Goal: Task Accomplishment & Management: Manage account settings

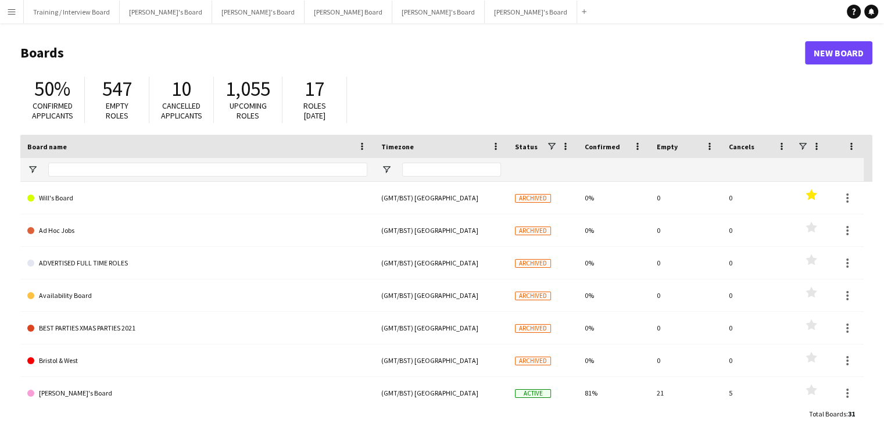
click at [14, 15] on app-icon "Menu" at bounding box center [11, 11] width 9 height 9
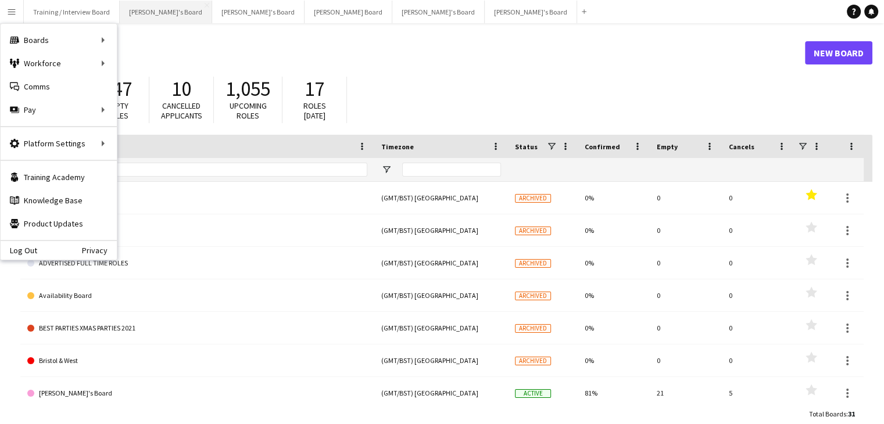
click at [138, 15] on button "[PERSON_NAME]'s Board Close" at bounding box center [166, 12] width 92 height 23
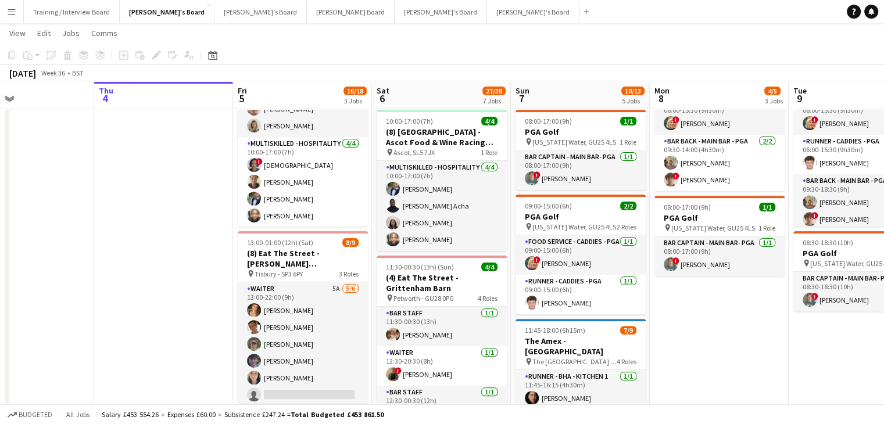
scroll to position [0, 323]
drag, startPoint x: 456, startPoint y: 89, endPoint x: 411, endPoint y: 88, distance: 45.3
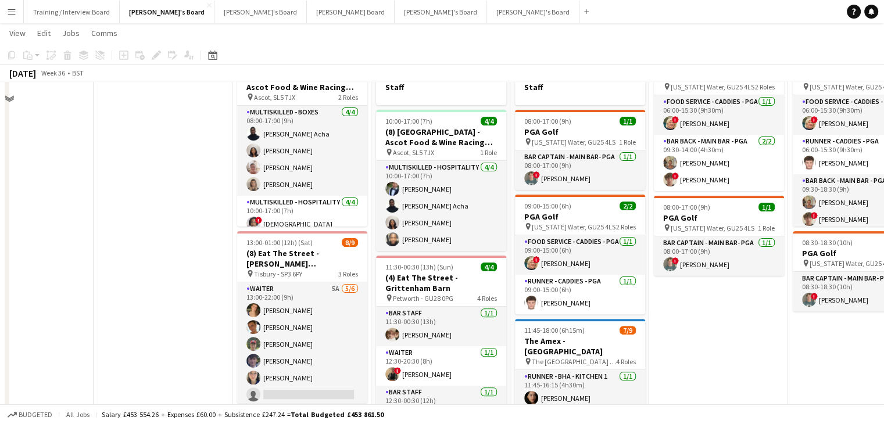
scroll to position [174, 0]
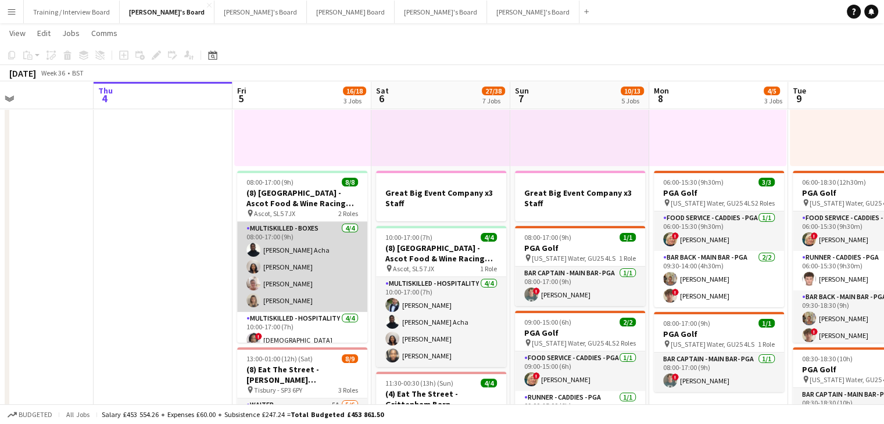
click at [283, 260] on app-card-role "Multiskilled - Boxes [DATE] 08:00-17:00 (9h) [PERSON_NAME] [PERSON_NAME] [PERSO…" at bounding box center [302, 267] width 130 height 90
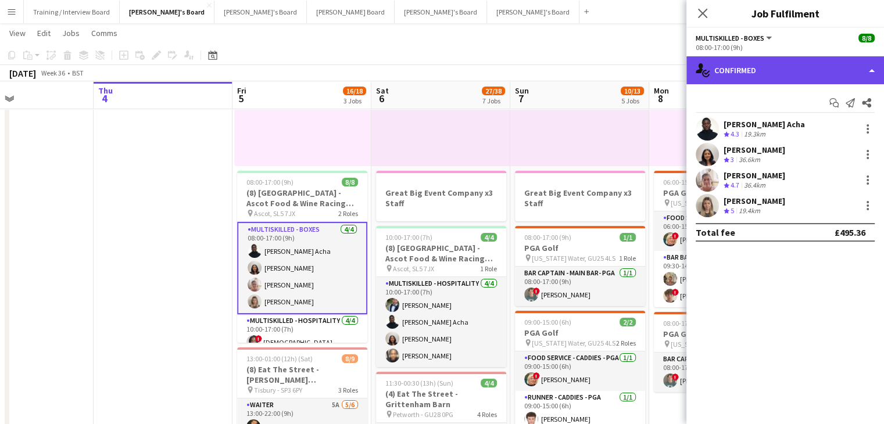
click at [791, 68] on div "single-neutral-actions-check-2 Confirmed" at bounding box center [785, 70] width 198 height 28
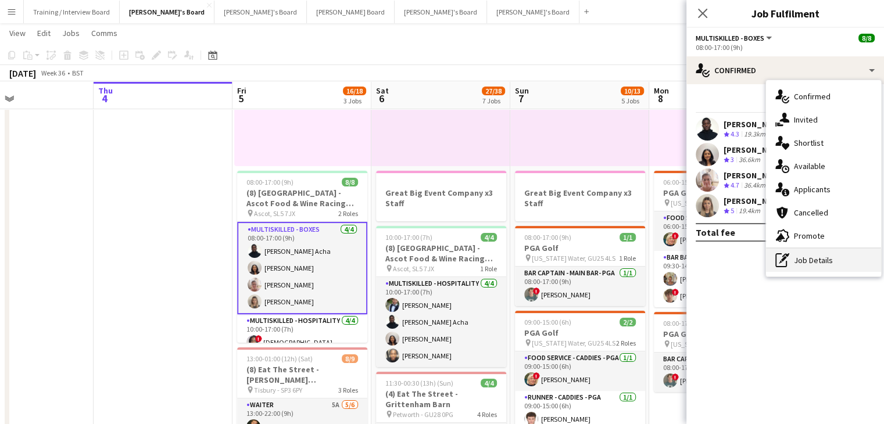
click at [818, 255] on div "pen-write Job Details" at bounding box center [823, 260] width 115 height 23
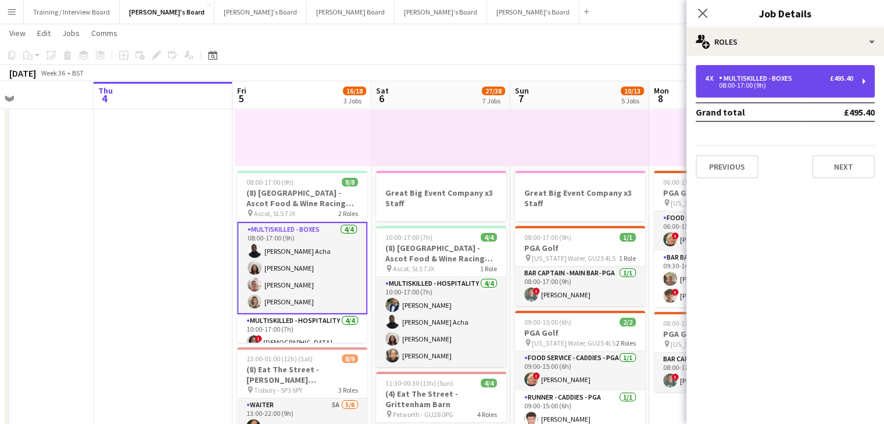
click at [806, 89] on div "4 x Multiskilled - Boxes £495.40 08:00-17:00 (9h)" at bounding box center [784, 81] width 179 height 33
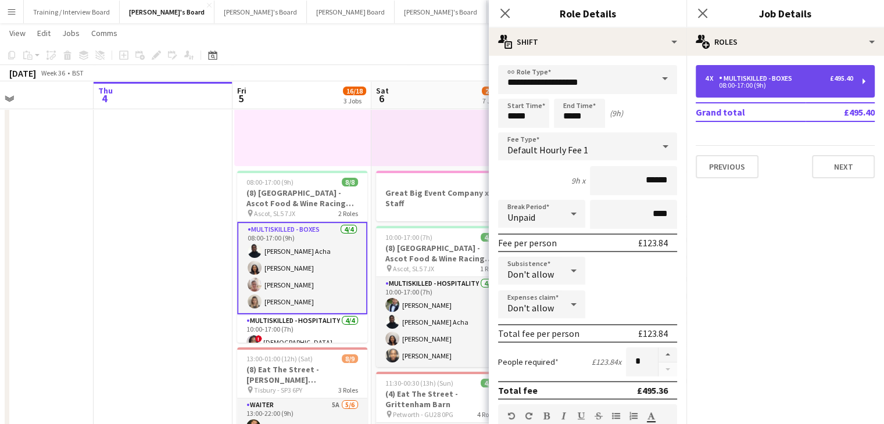
click at [746, 71] on div "4 x Multiskilled - Boxes £495.40 08:00-17:00 (9h)" at bounding box center [784, 81] width 179 height 33
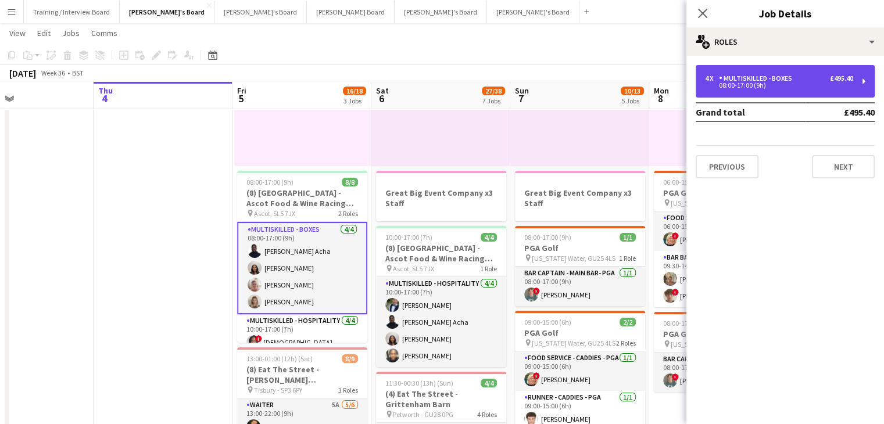
click at [754, 82] on div "Multiskilled - Boxes" at bounding box center [758, 78] width 78 height 8
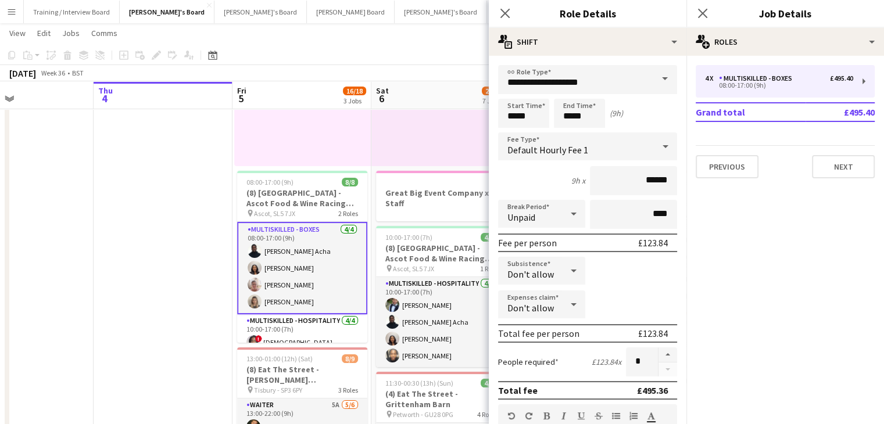
click at [358, 52] on app-toolbar "Copy Paste Paste Ctrl+V Paste with crew Ctrl+Shift+V Paste linked Job [GEOGRAPH…" at bounding box center [442, 55] width 884 height 20
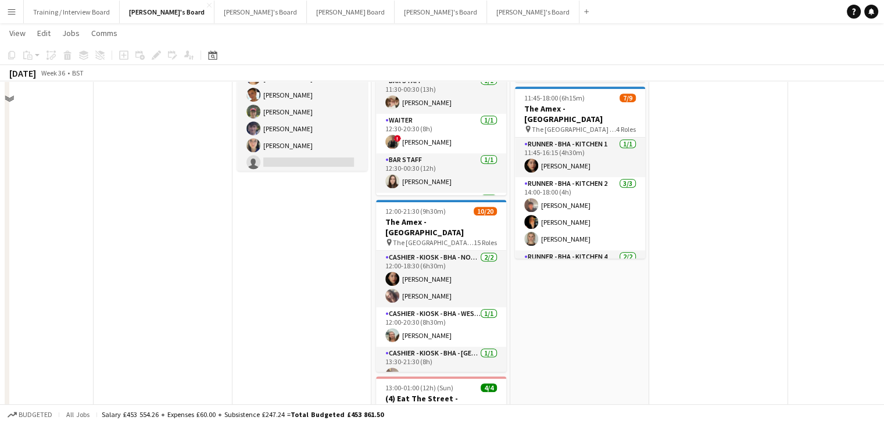
scroll to position [349, 0]
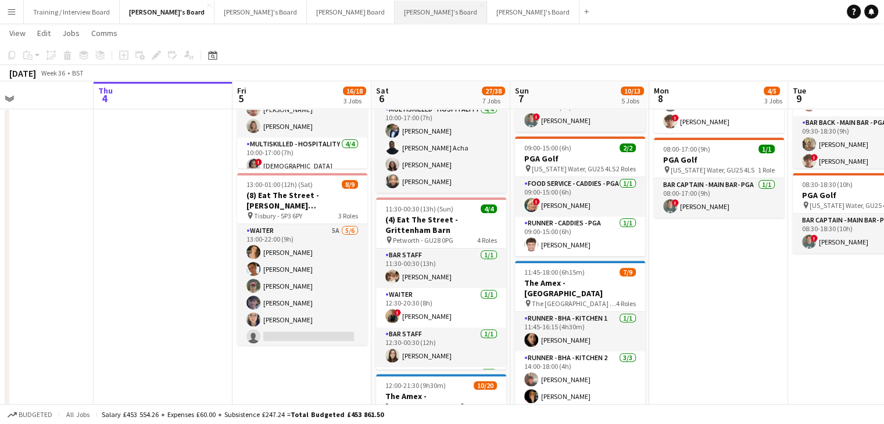
click at [394, 11] on button "[PERSON_NAME]'s Board Close" at bounding box center [440, 12] width 92 height 23
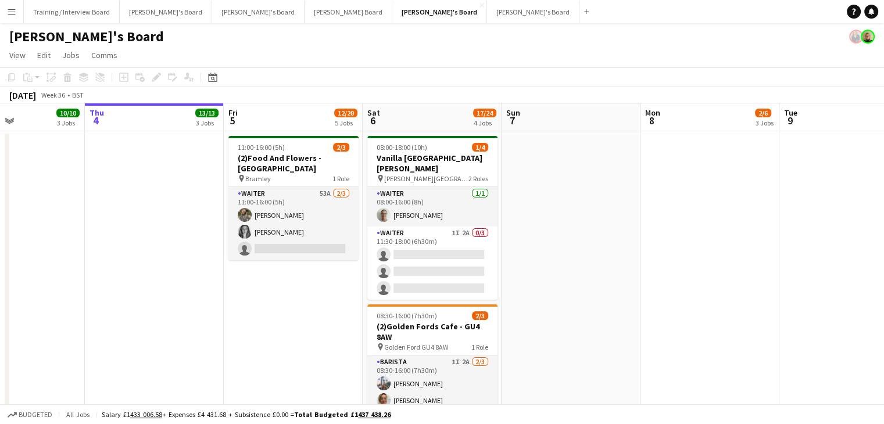
scroll to position [0, 350]
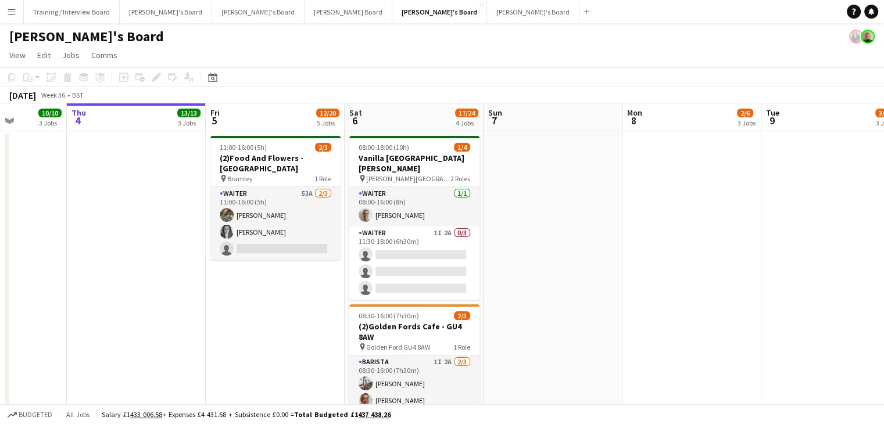
drag, startPoint x: 353, startPoint y: 115, endPoint x: 281, endPoint y: 113, distance: 72.1
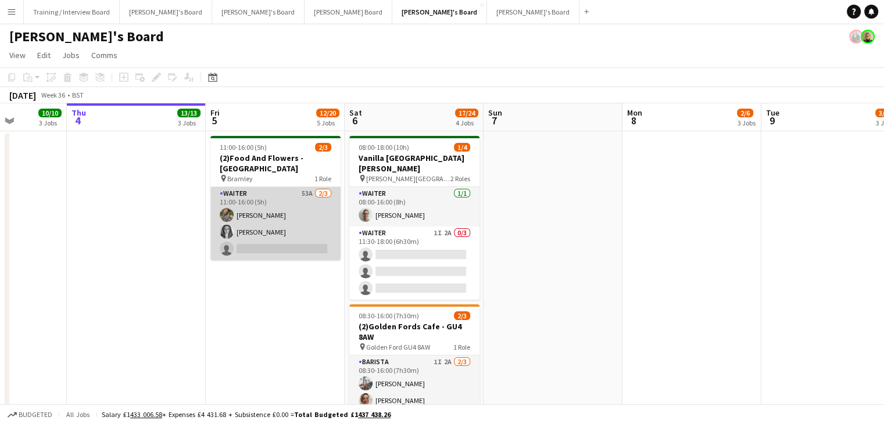
click at [272, 214] on app-card-role "Waiter 53A [DATE] 11:00-16:00 (5h) [PERSON_NAME] [PERSON_NAME] single-neutral-a…" at bounding box center [275, 223] width 130 height 73
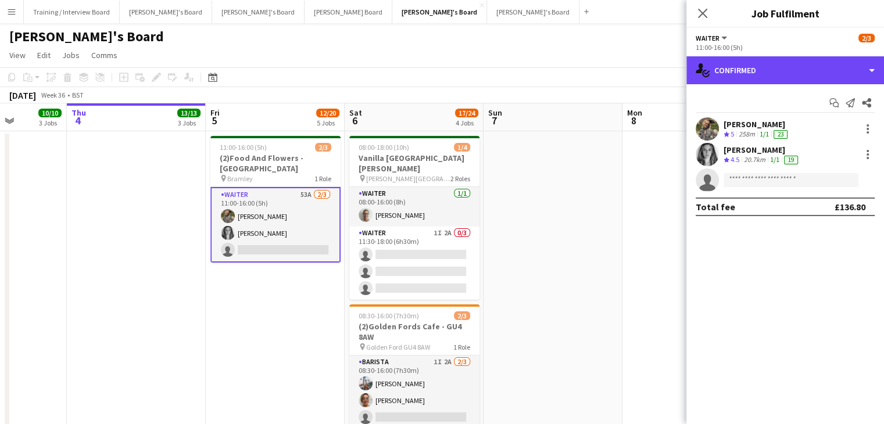
click at [831, 76] on div "single-neutral-actions-check-2 Confirmed" at bounding box center [785, 70] width 198 height 28
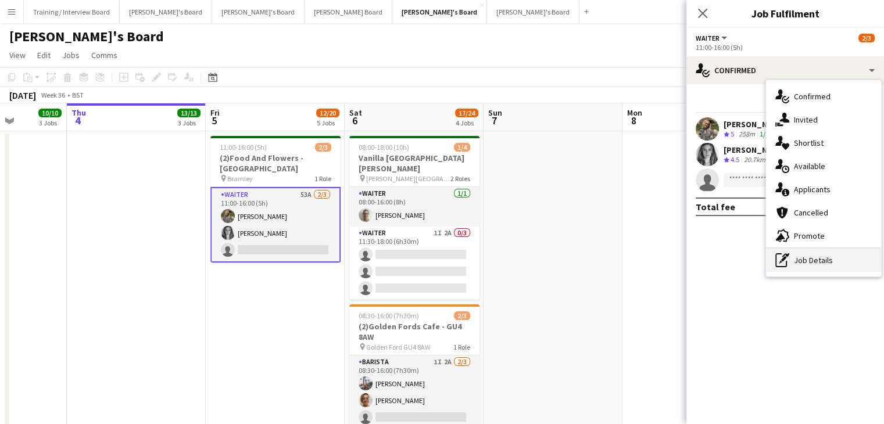
click at [855, 268] on div "pen-write Job Details" at bounding box center [823, 260] width 115 height 23
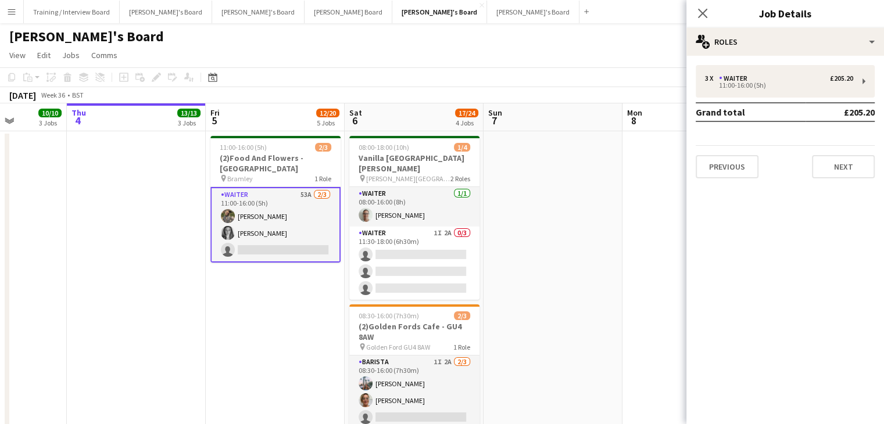
click at [788, 98] on div "3 x Waiter £205.20 11:00-16:00 (5h) Grand total £205.20 Previous Next" at bounding box center [785, 121] width 198 height 113
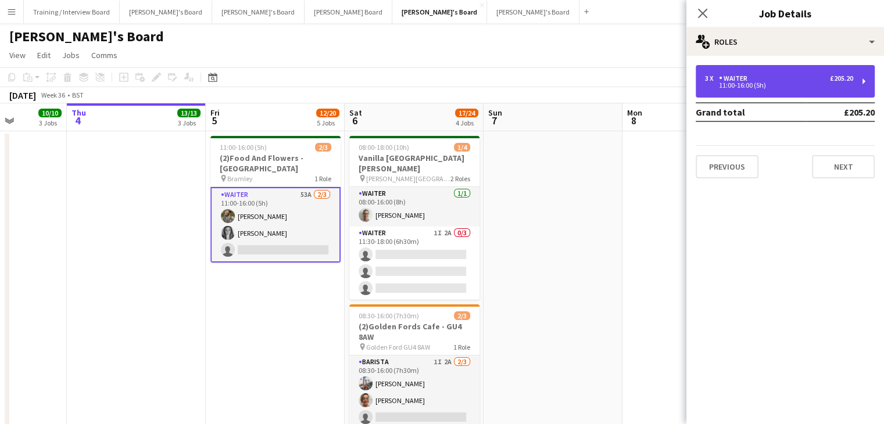
click at [792, 89] on div "3 x Waiter £205.20 11:00-16:00 (5h)" at bounding box center [784, 81] width 179 height 33
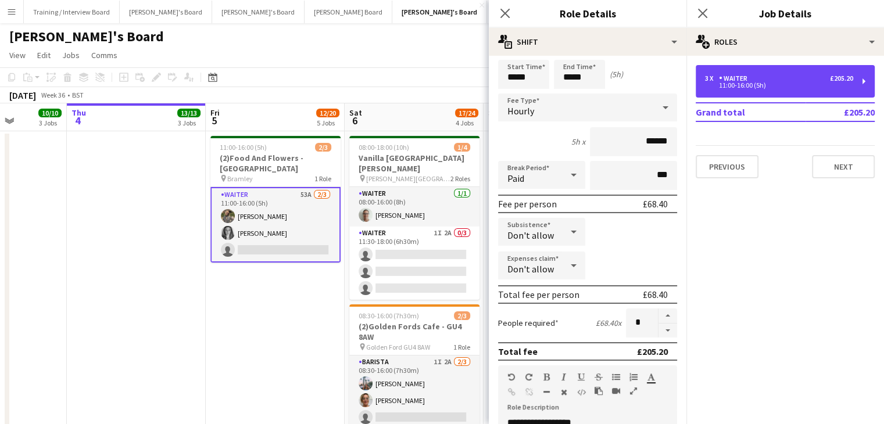
scroll to position [0, 0]
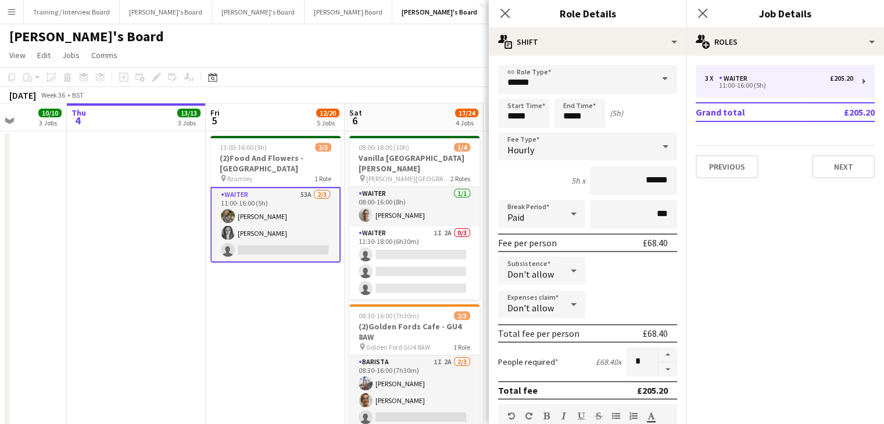
click at [328, 59] on app-page-menu "View Day view expanded Day view collapsed Month view Date picker Jump to [DATE]…" at bounding box center [442, 56] width 884 height 22
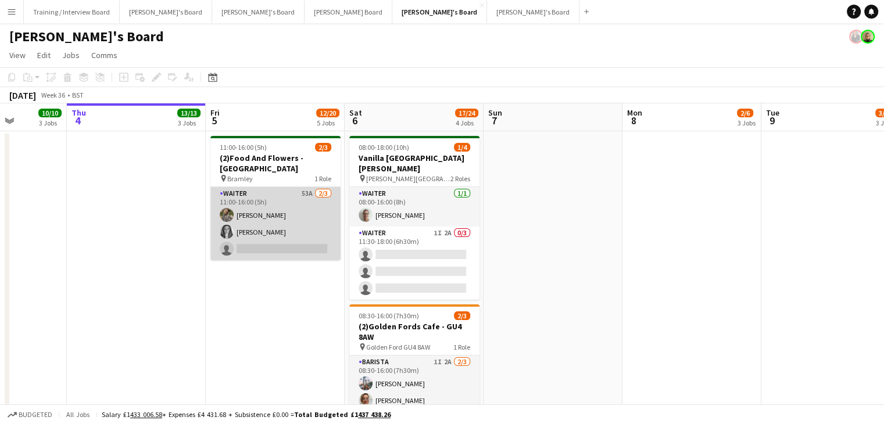
click at [270, 210] on app-card-role "Waiter 53A [DATE] 11:00-16:00 (5h) [PERSON_NAME] [PERSON_NAME] single-neutral-a…" at bounding box center [275, 223] width 130 height 73
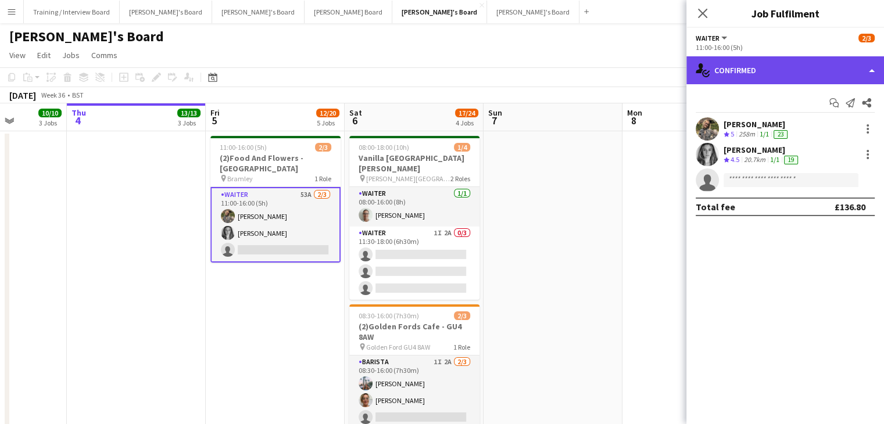
click at [811, 68] on div "single-neutral-actions-check-2 Confirmed" at bounding box center [785, 70] width 198 height 28
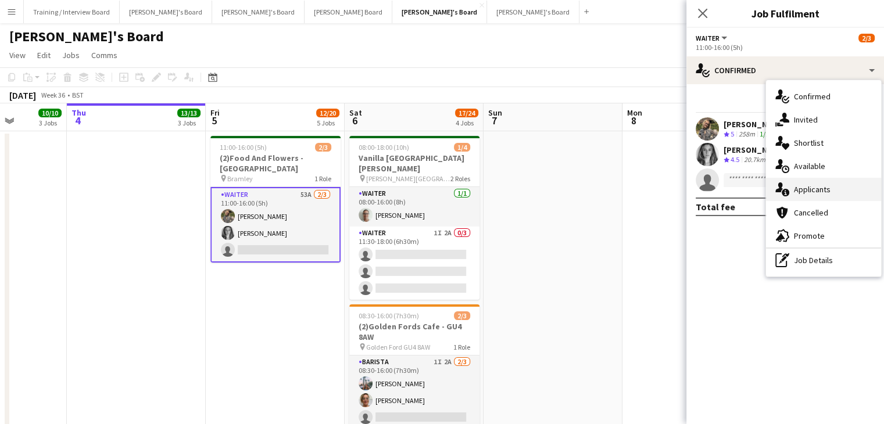
click at [821, 182] on div "single-neutral-actions-information Applicants" at bounding box center [823, 189] width 115 height 23
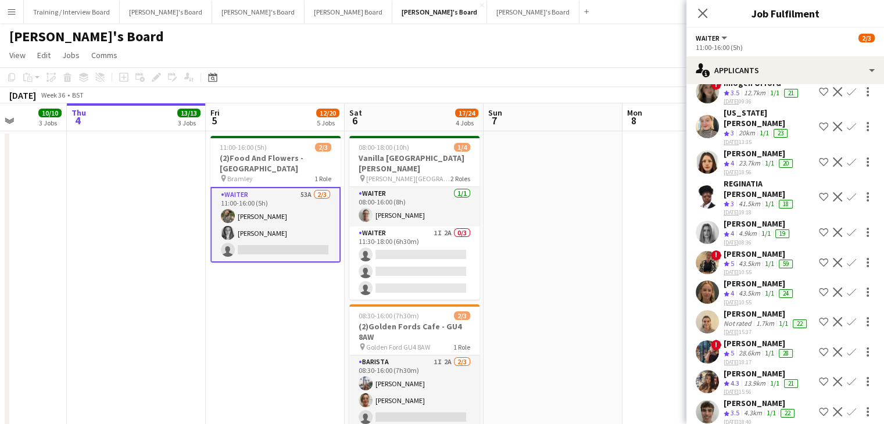
scroll to position [1276, 0]
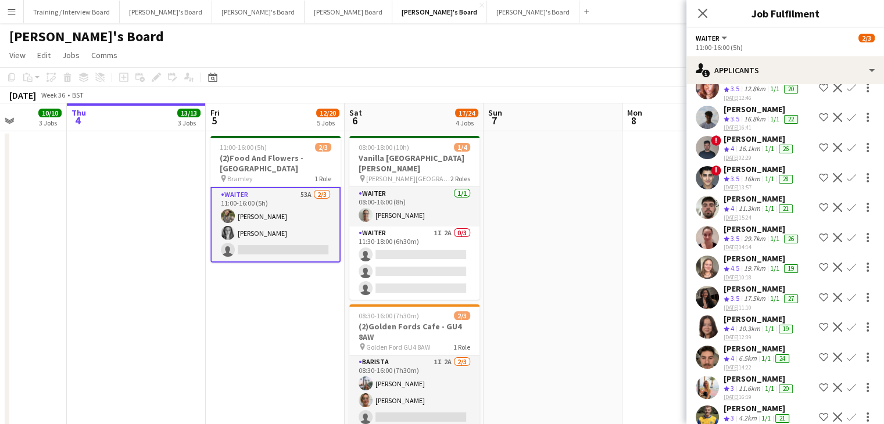
click at [762, 204] on div "11.3km" at bounding box center [749, 209] width 26 height 10
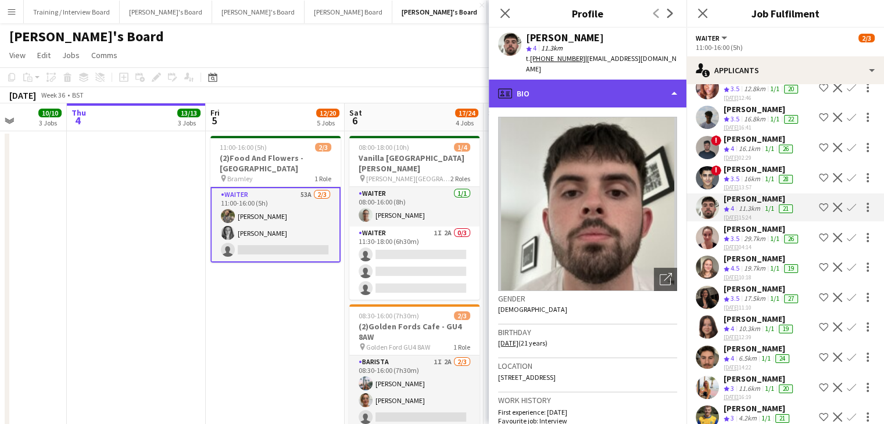
click at [565, 89] on div "profile Bio" at bounding box center [588, 94] width 198 height 28
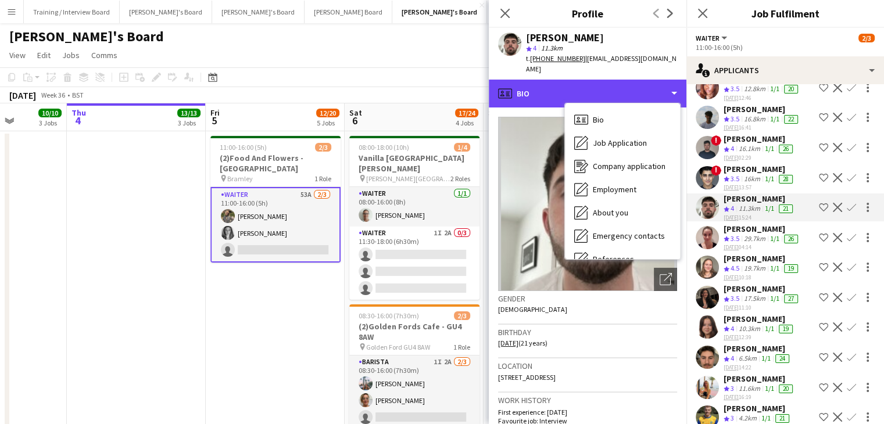
scroll to position [179, 0]
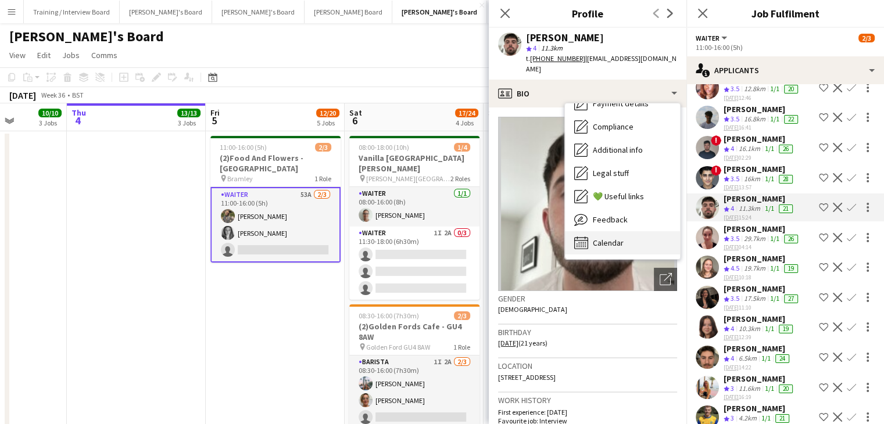
click at [643, 231] on div "Calendar Calendar" at bounding box center [622, 242] width 115 height 23
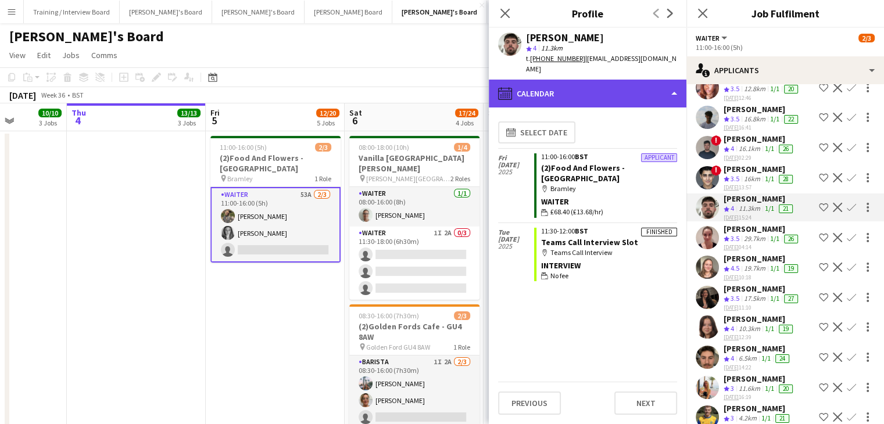
click at [595, 85] on div "calendar-full Calendar" at bounding box center [588, 94] width 198 height 28
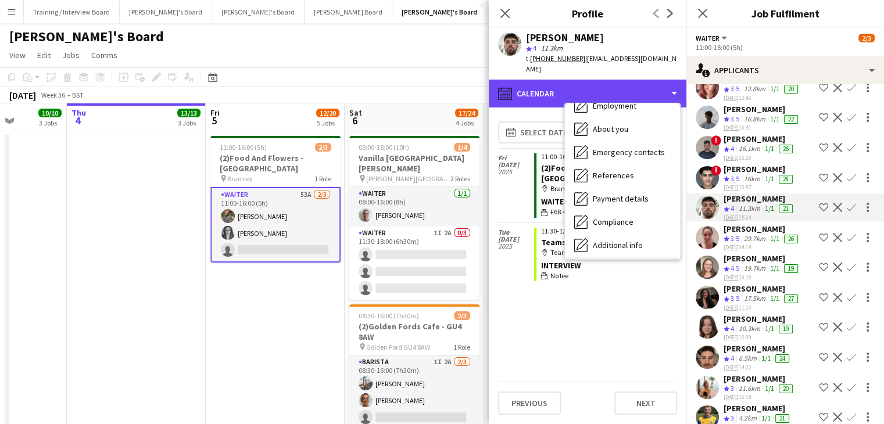
scroll to position [0, 0]
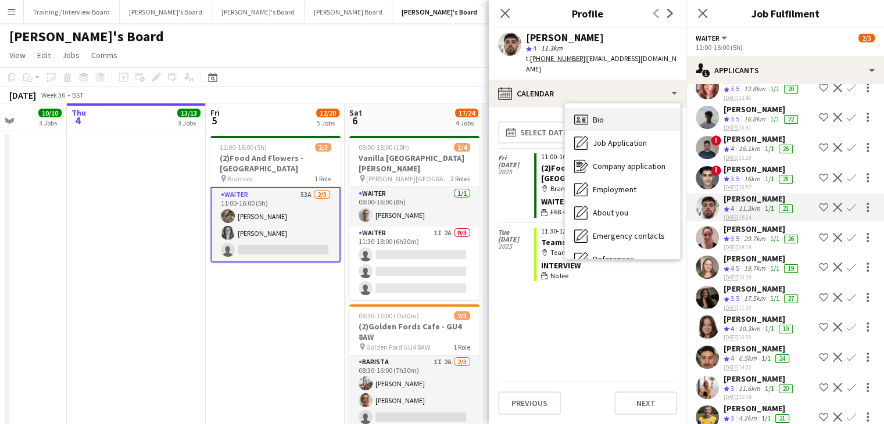
click at [625, 111] on div "Bio Bio" at bounding box center [622, 119] width 115 height 23
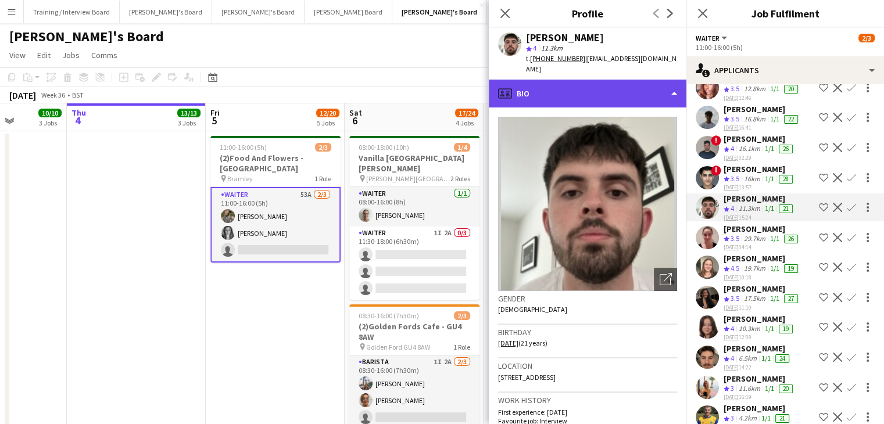
click at [558, 85] on div "profile Bio" at bounding box center [588, 94] width 198 height 28
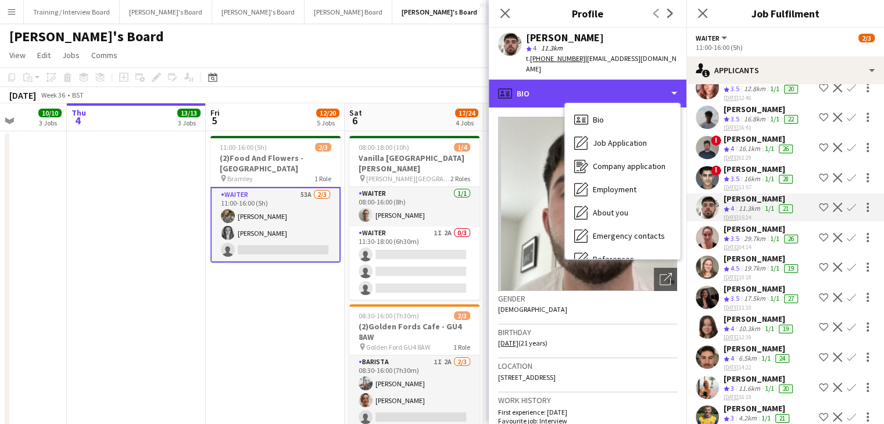
scroll to position [179, 0]
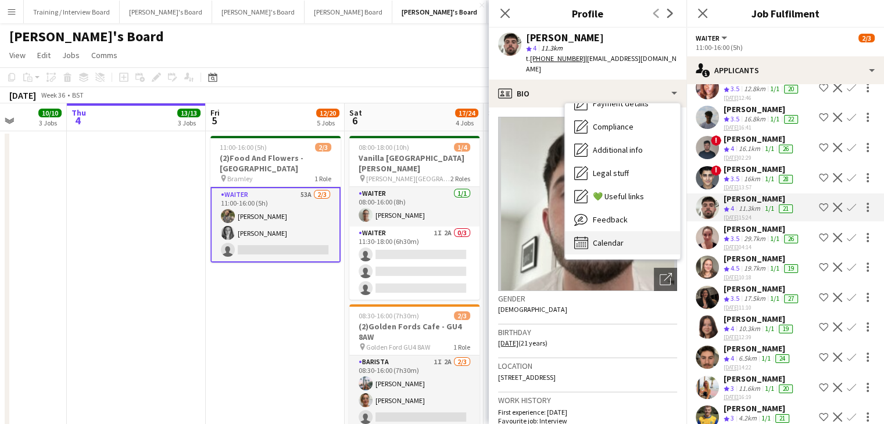
click at [644, 240] on div "Calendar Calendar" at bounding box center [622, 242] width 115 height 23
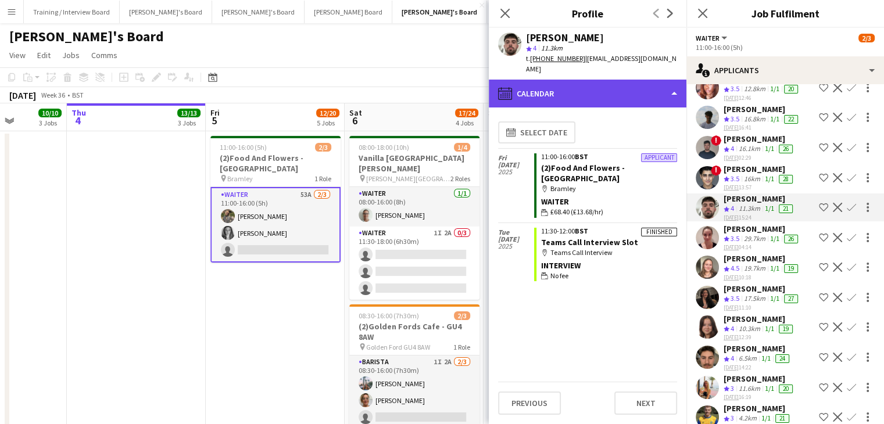
click at [620, 85] on div "calendar-full Calendar" at bounding box center [588, 94] width 198 height 28
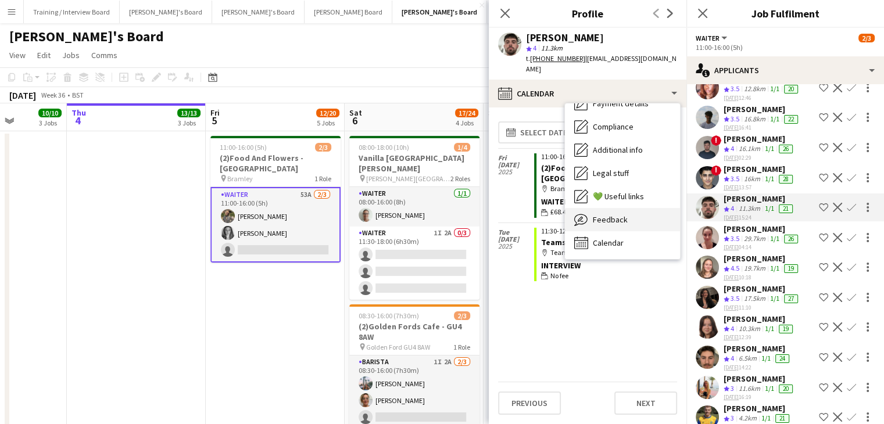
click at [640, 210] on div "Feedback Feedback" at bounding box center [622, 219] width 115 height 23
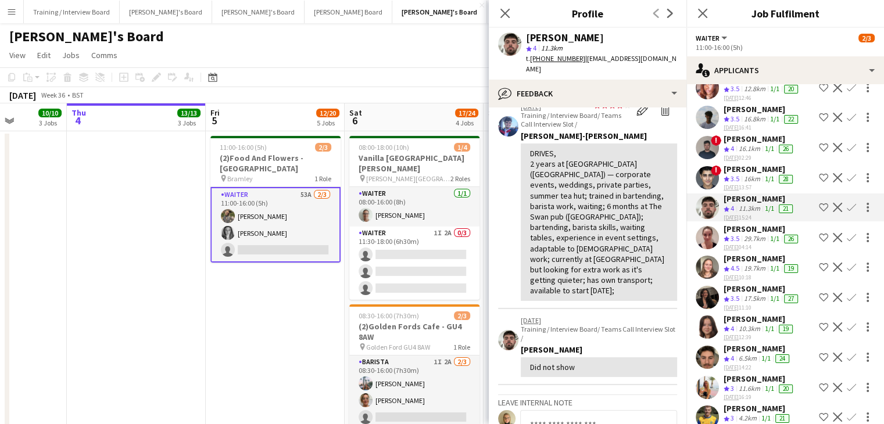
scroll to position [0, 0]
